Goal: Task Accomplishment & Management: Use online tool/utility

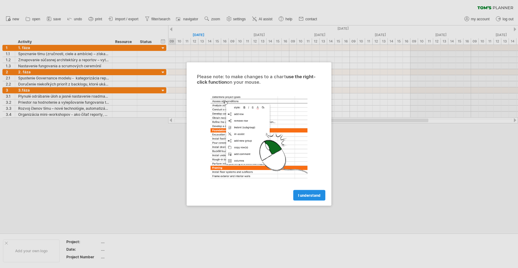
click at [312, 192] on link "I understand" at bounding box center [310, 195] width 32 height 11
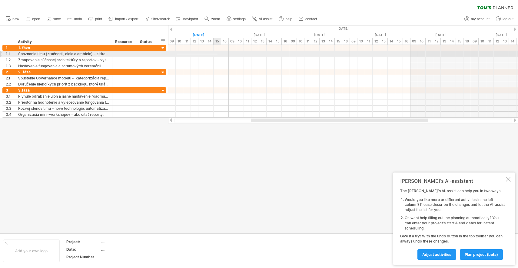
drag, startPoint x: 177, startPoint y: 54, endPoint x: 237, endPoint y: 51, distance: 59.8
click at [237, 51] on div at bounding box center [343, 54] width 350 height 6
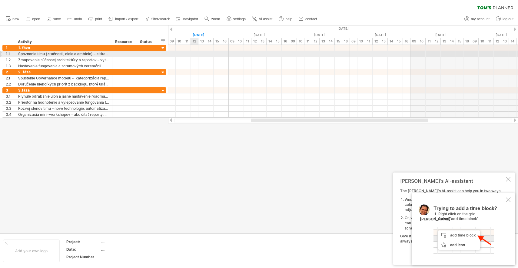
click at [193, 52] on div at bounding box center [343, 54] width 350 height 6
click at [203, 55] on div "add time block" at bounding box center [217, 60] width 42 height 10
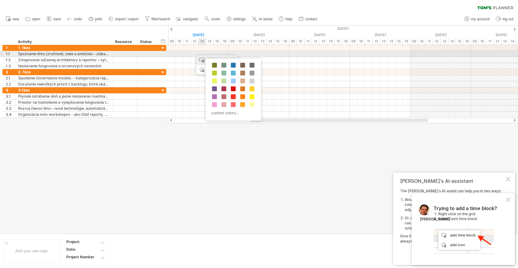
click at [203, 55] on div "add time block" at bounding box center [217, 60] width 42 height 10
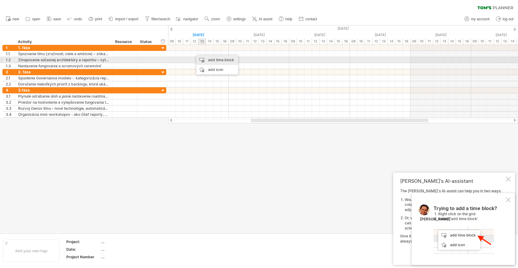
click at [208, 60] on div "add time block" at bounding box center [217, 60] width 42 height 10
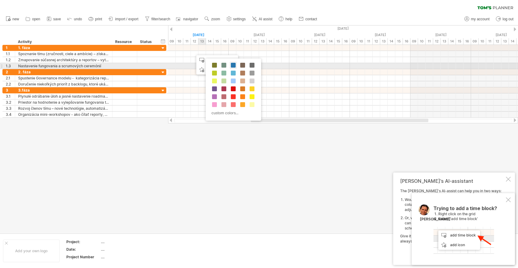
click at [235, 64] on span at bounding box center [233, 65] width 5 height 5
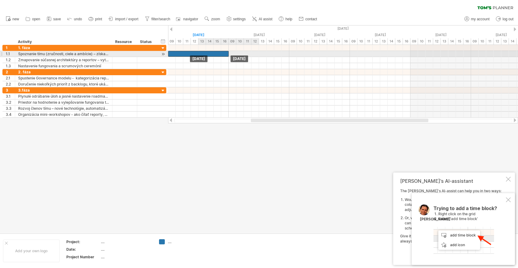
drag, startPoint x: 210, startPoint y: 52, endPoint x: 191, endPoint y: 53, distance: 18.5
click at [191, 53] on div at bounding box center [198, 54] width 61 height 6
drag, startPoint x: 191, startPoint y: 53, endPoint x: 212, endPoint y: 52, distance: 20.3
click at [212, 52] on div at bounding box center [229, 54] width 61 height 6
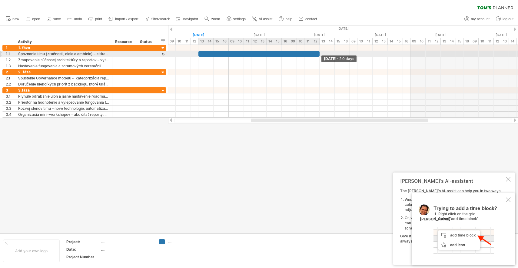
drag, startPoint x: 259, startPoint y: 53, endPoint x: 327, endPoint y: 55, distance: 67.6
click at [327, 55] on div "[DATE] - 2.0 days [DATE]" at bounding box center [343, 81] width 350 height 73
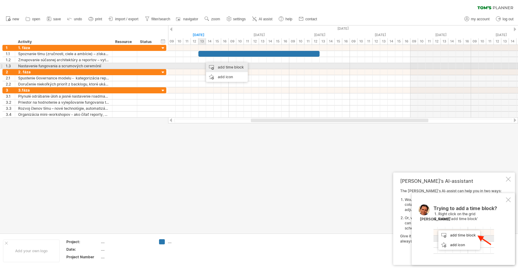
click at [219, 66] on div "add time block" at bounding box center [227, 67] width 42 height 10
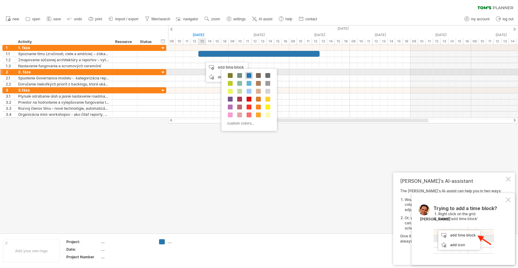
click at [251, 74] on span at bounding box center [249, 75] width 5 height 5
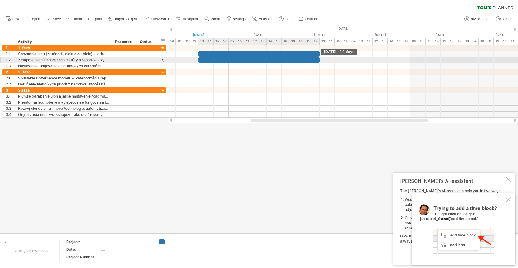
drag, startPoint x: 259, startPoint y: 60, endPoint x: 319, endPoint y: 59, distance: 60.0
click at [319, 59] on span at bounding box center [320, 60] width 2 height 6
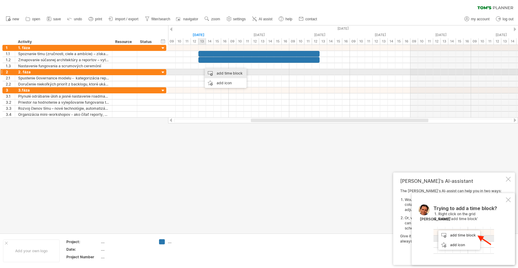
click at [212, 70] on div "add time block" at bounding box center [226, 74] width 42 height 10
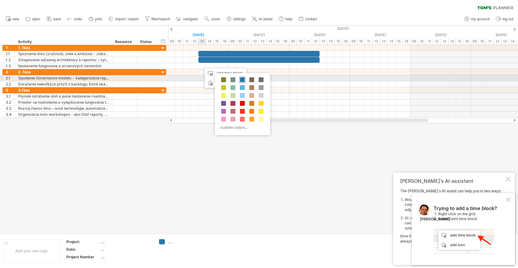
click at [242, 78] on span at bounding box center [242, 79] width 5 height 5
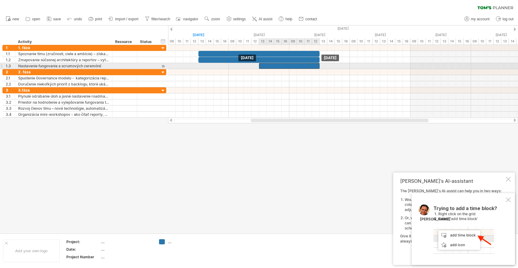
drag, startPoint x: 257, startPoint y: 65, endPoint x: 318, endPoint y: 66, distance: 61.3
click at [318, 66] on div at bounding box center [289, 66] width 61 height 6
drag, startPoint x: 259, startPoint y: 64, endPoint x: 212, endPoint y: 64, distance: 47.0
click at [212, 64] on div at bounding box center [259, 66] width 121 height 6
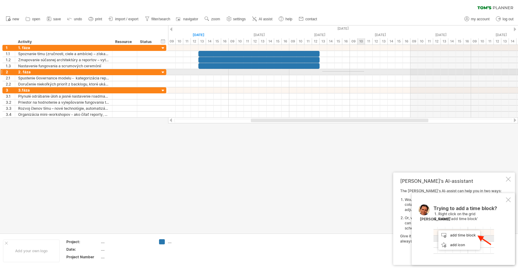
drag, startPoint x: 323, startPoint y: 71, endPoint x: 364, endPoint y: 72, distance: 40.9
click at [365, 72] on div at bounding box center [343, 72] width 350 height 6
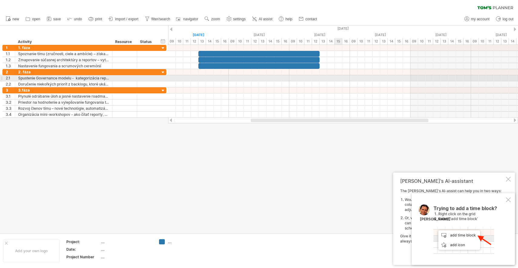
click at [339, 76] on div at bounding box center [343, 78] width 350 height 6
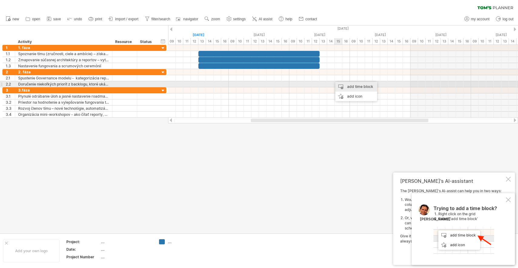
click at [343, 84] on div "add time block" at bounding box center [357, 87] width 42 height 10
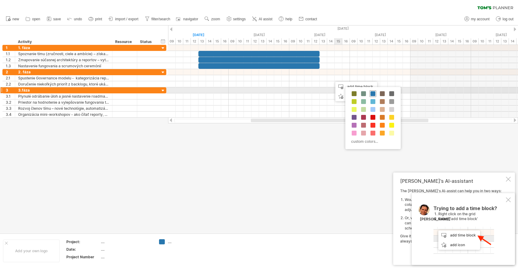
click at [371, 92] on span at bounding box center [373, 93] width 5 height 5
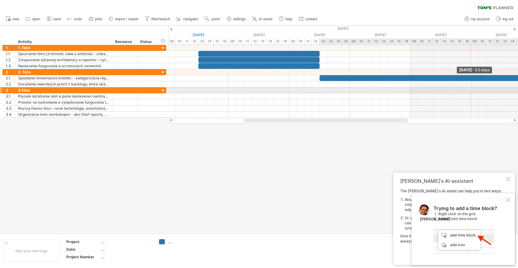
drag, startPoint x: 379, startPoint y: 78, endPoint x: 518, endPoint y: 82, distance: 139.0
click at [518, 83] on div "[DATE] - 3.5 days [DATE] - 2.0 days" at bounding box center [343, 81] width 350 height 73
